Goal: Navigation & Orientation: Find specific page/section

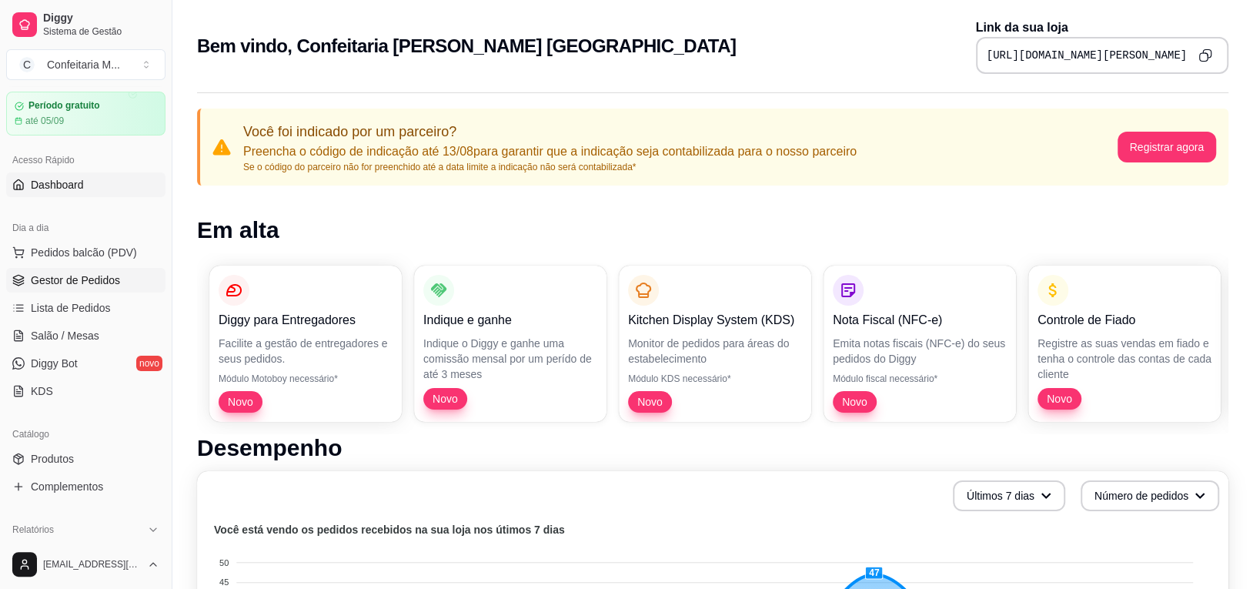
click at [72, 283] on span "Gestor de Pedidos" at bounding box center [75, 279] width 89 height 15
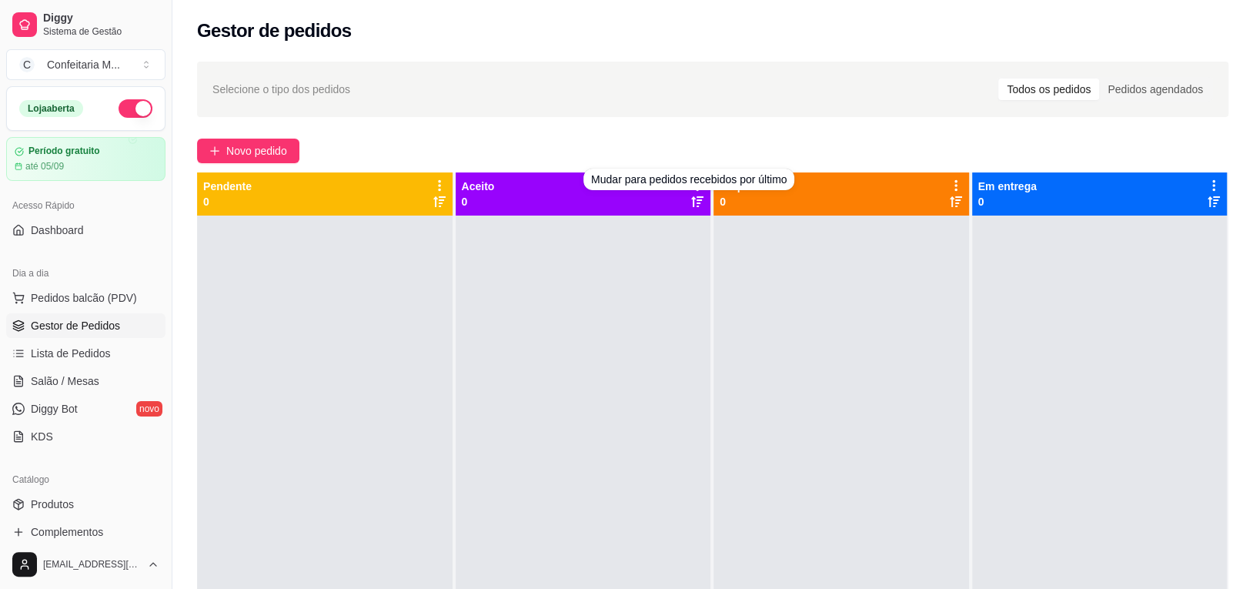
click at [691, 199] on icon at bounding box center [697, 202] width 12 height 12
click at [1080, 91] on div "Todos os pedidos" at bounding box center [1048, 90] width 101 height 22
click at [998, 79] on input "Todos os pedidos" at bounding box center [998, 79] width 0 height 0
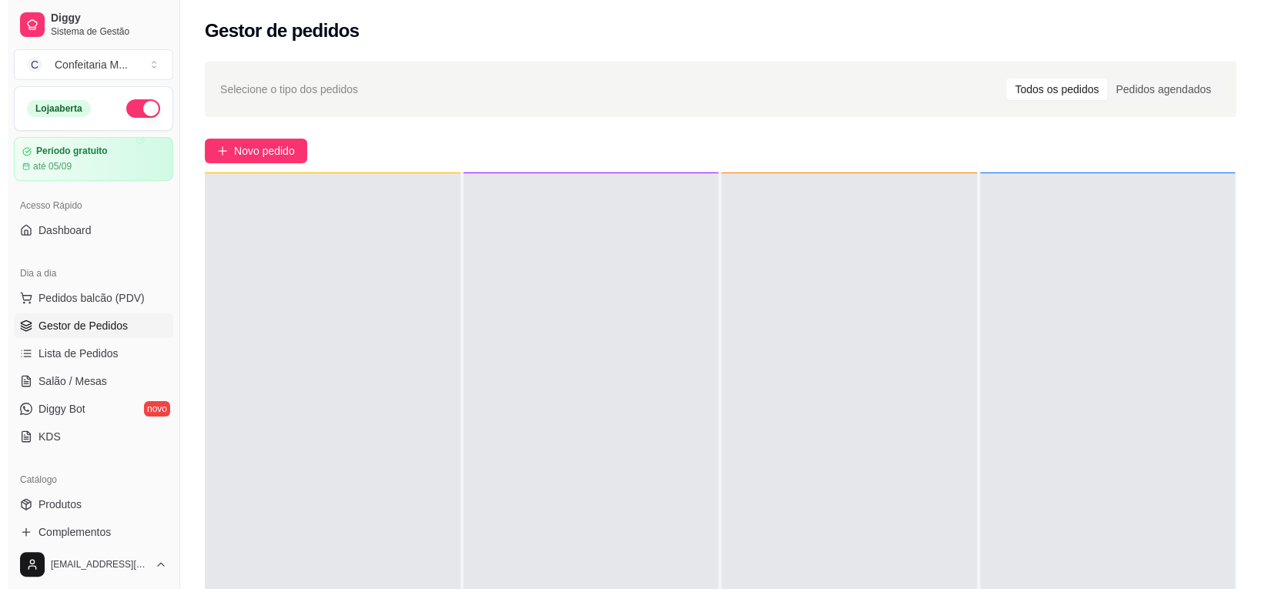
scroll to position [17, 0]
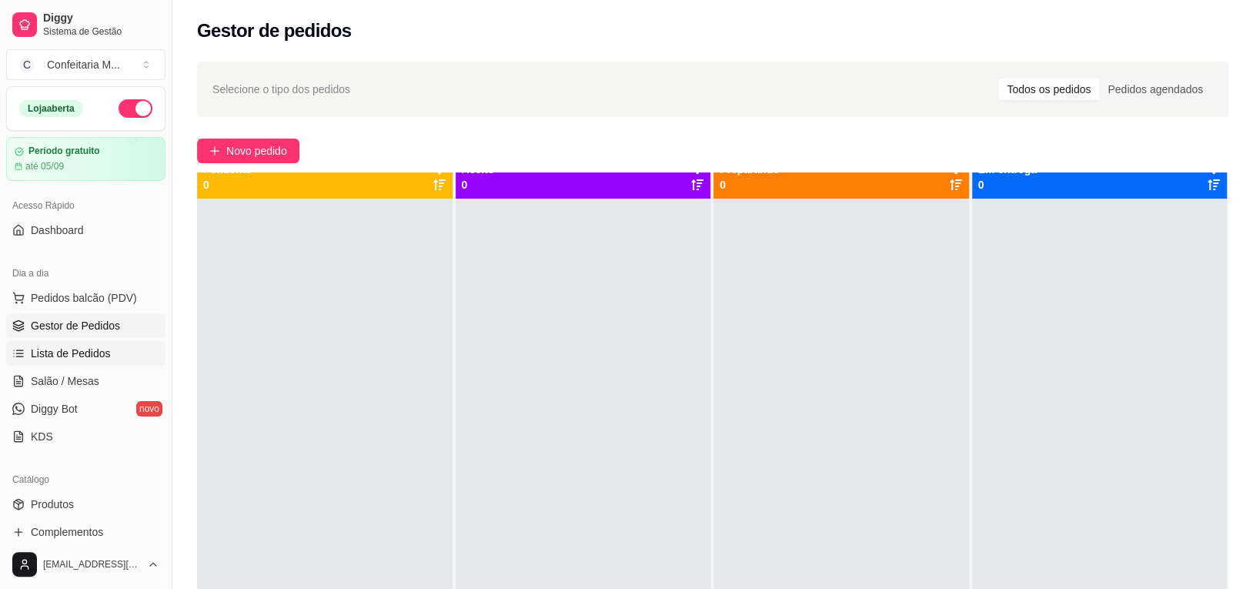
click at [73, 353] on span "Lista de Pedidos" at bounding box center [71, 353] width 80 height 15
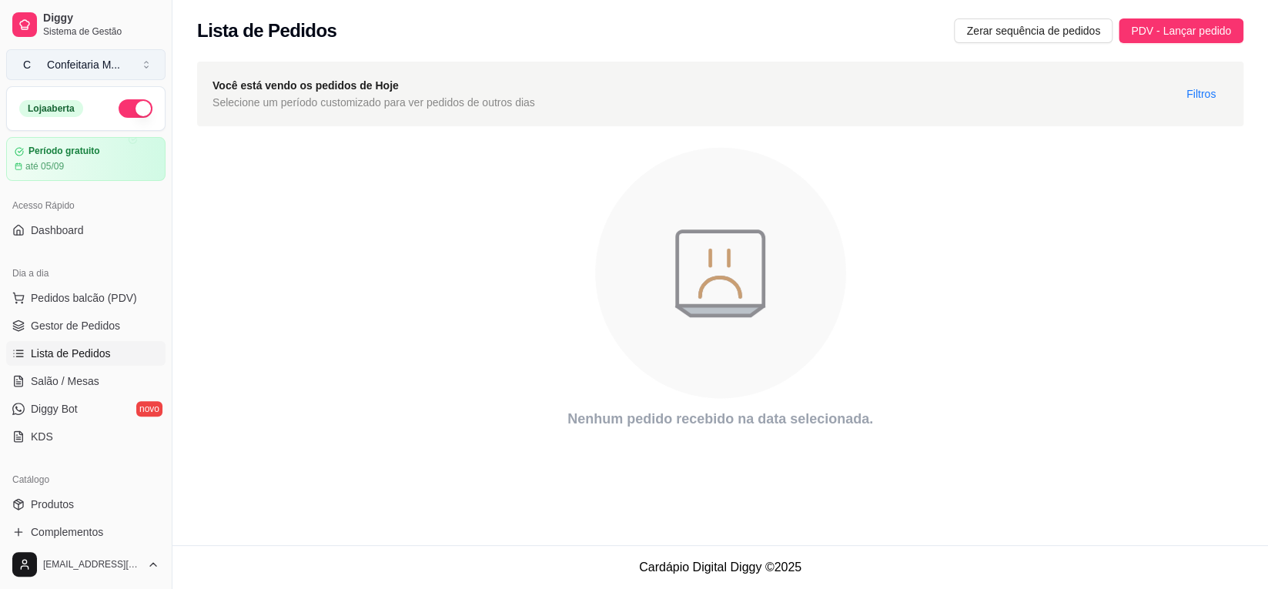
click at [27, 64] on span "C" at bounding box center [26, 64] width 15 height 15
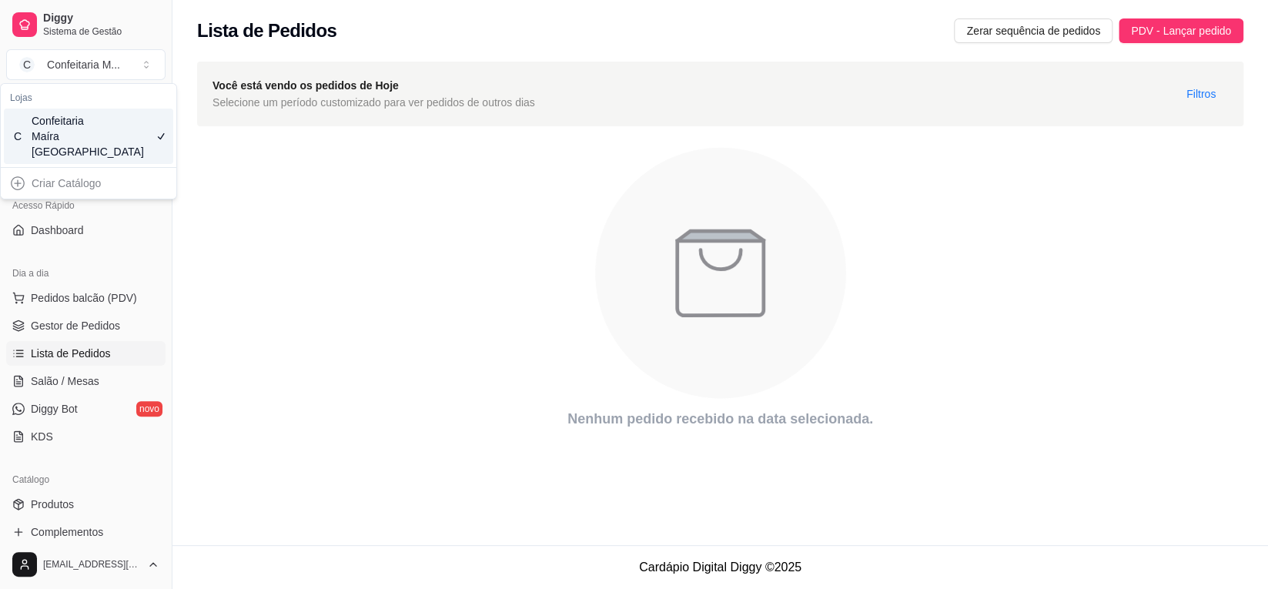
click at [440, 259] on icon "animation" at bounding box center [720, 273] width 1046 height 269
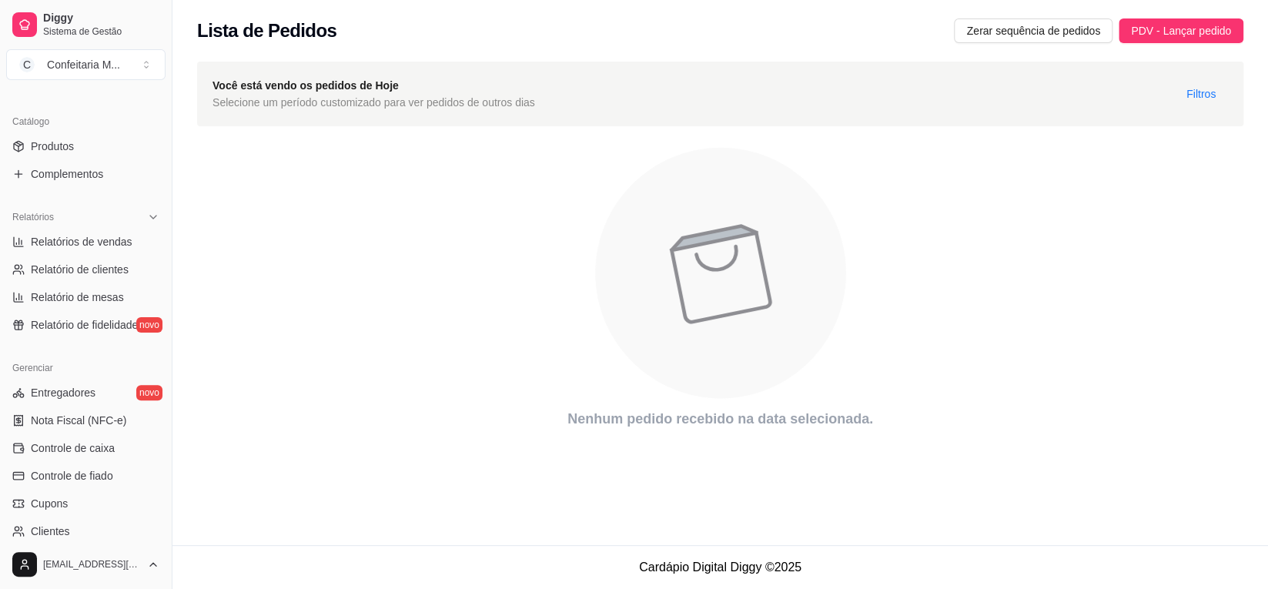
scroll to position [367, 0]
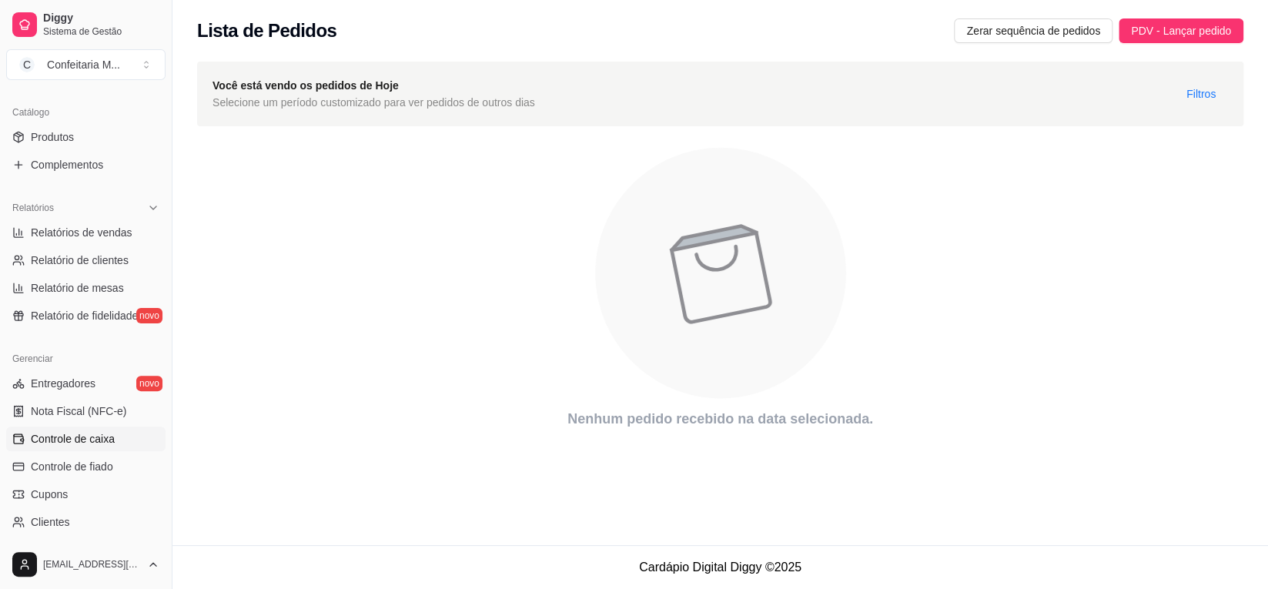
click at [99, 431] on span "Controle de caixa" at bounding box center [73, 438] width 84 height 15
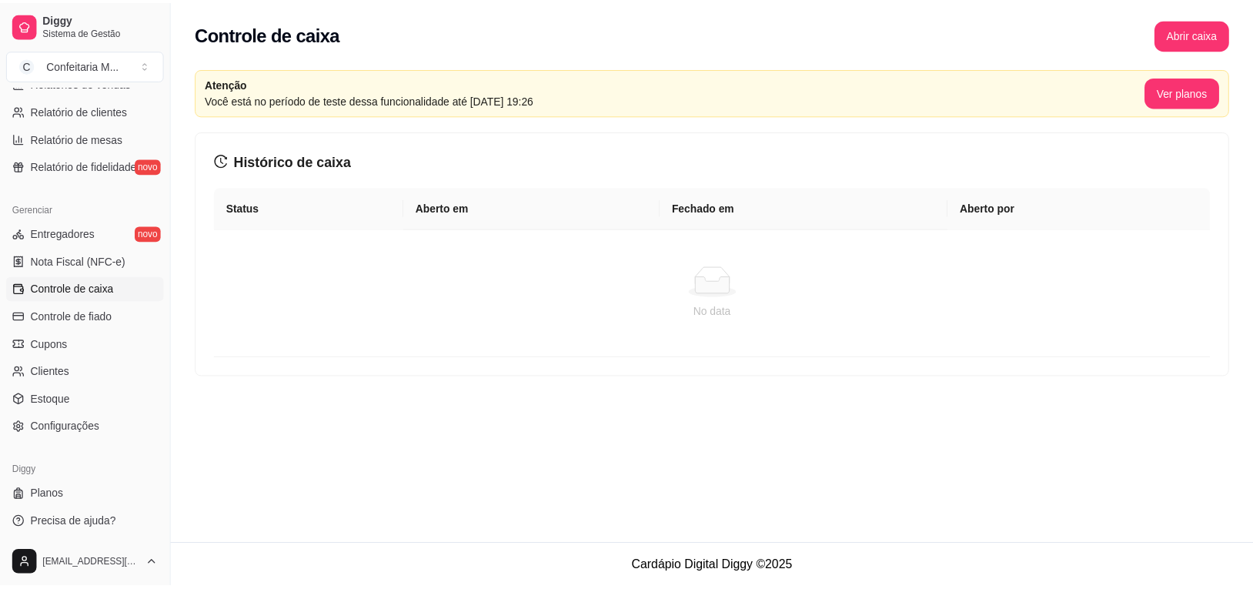
scroll to position [367, 0]
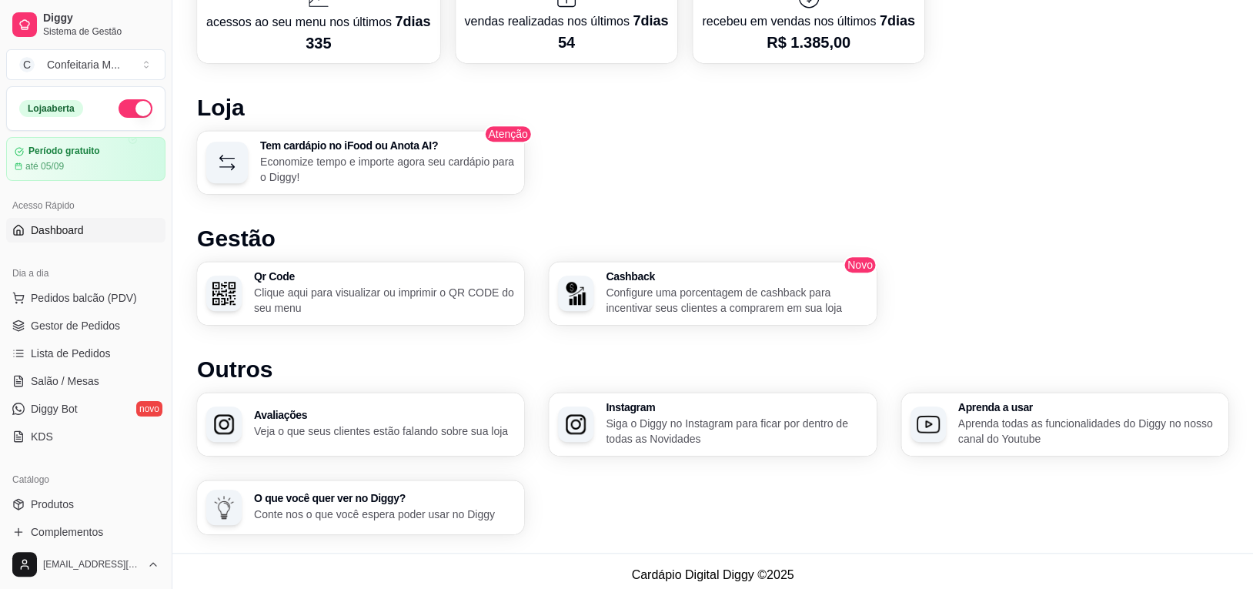
scroll to position [864, 0]
